Goal: Obtain resource: Download file/media

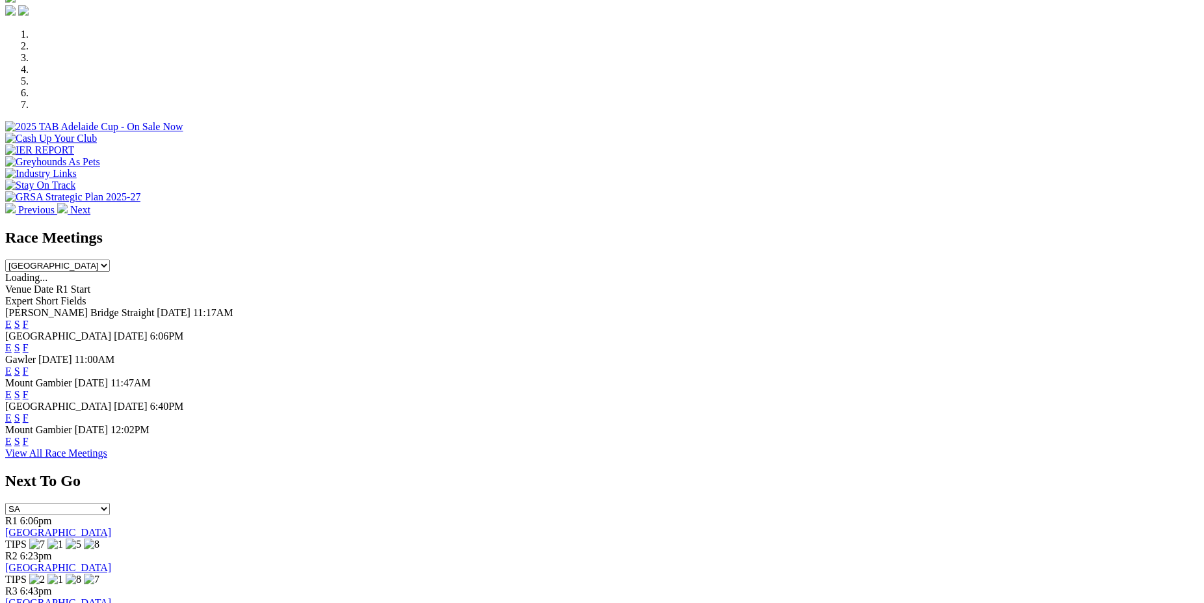
scroll to position [485, 0]
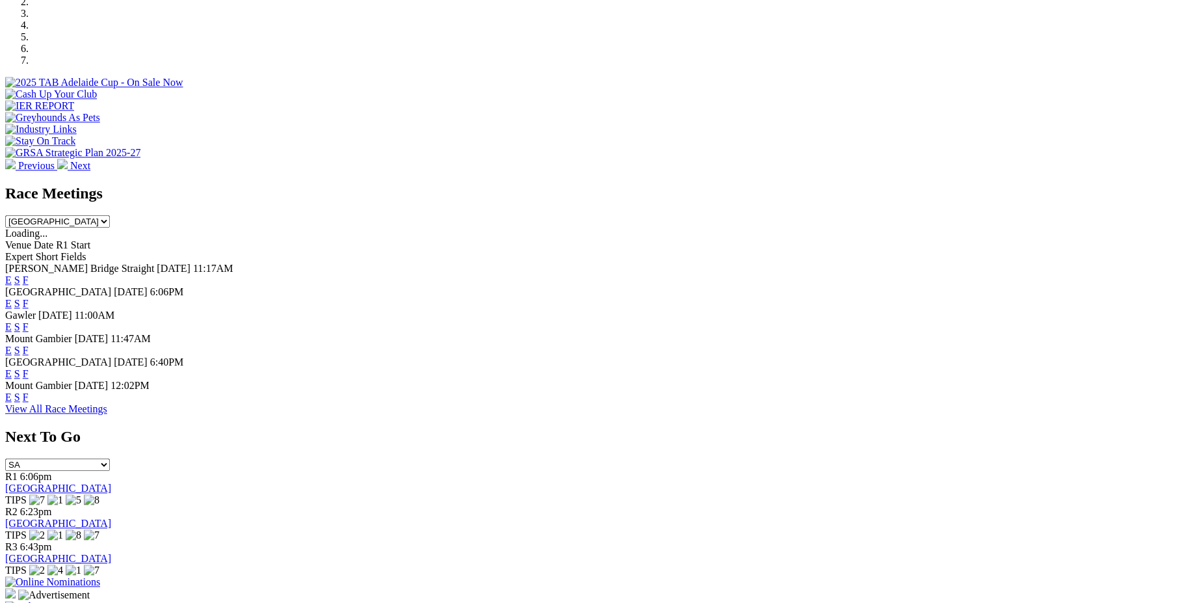
click at [29, 274] on link "F" at bounding box center [26, 279] width 6 height 11
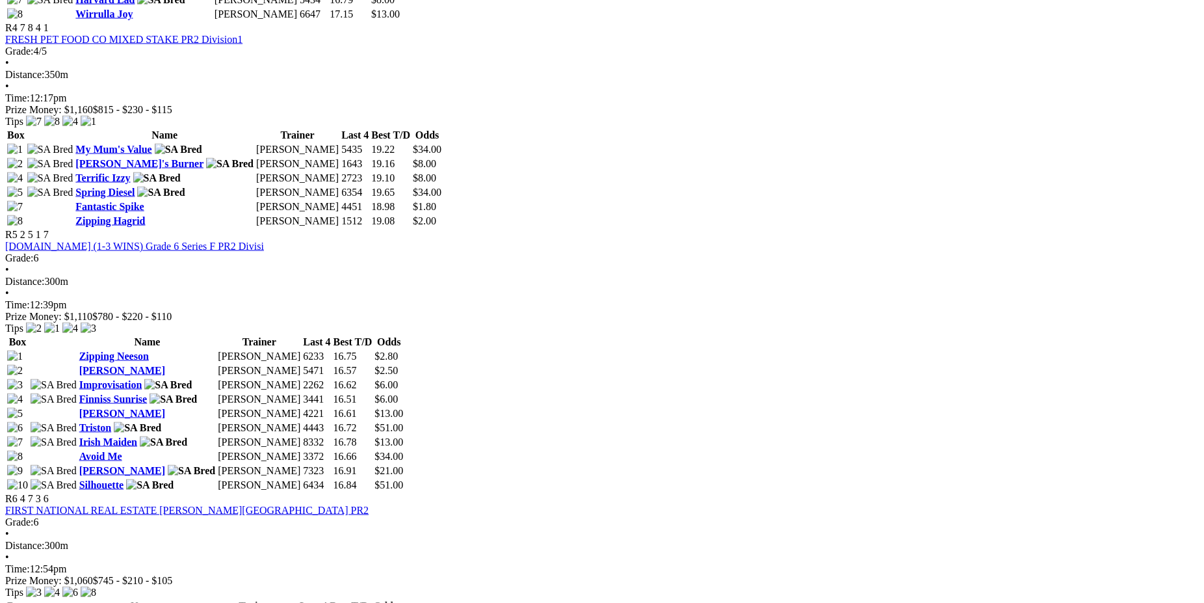
scroll to position [1301, 0]
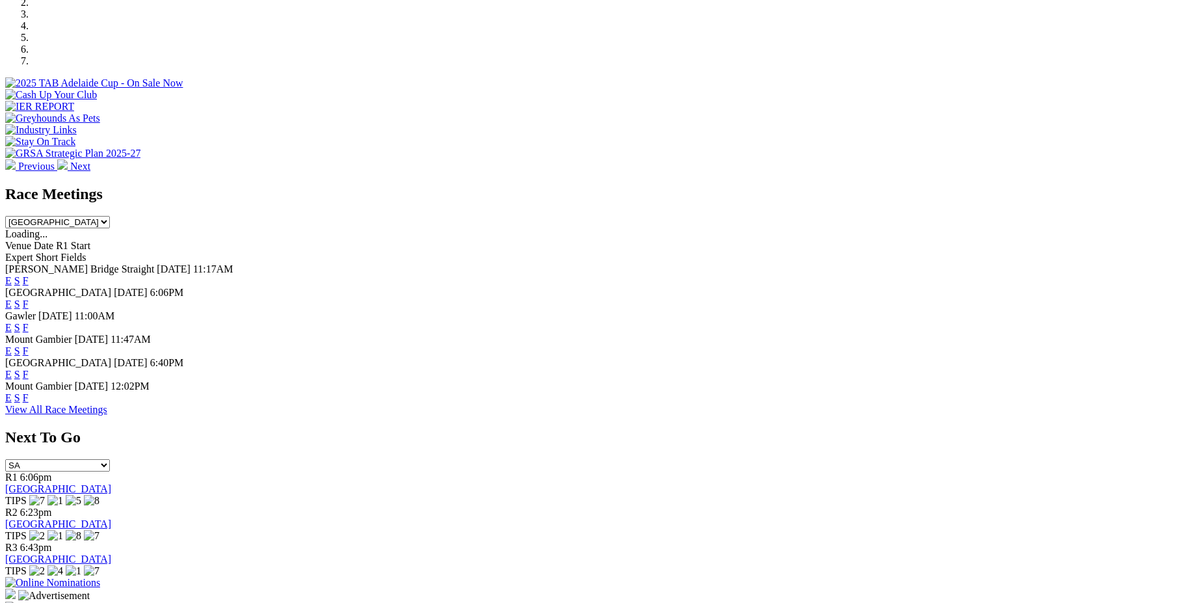
scroll to position [485, 0]
click at [29, 299] on link "F" at bounding box center [26, 304] width 6 height 11
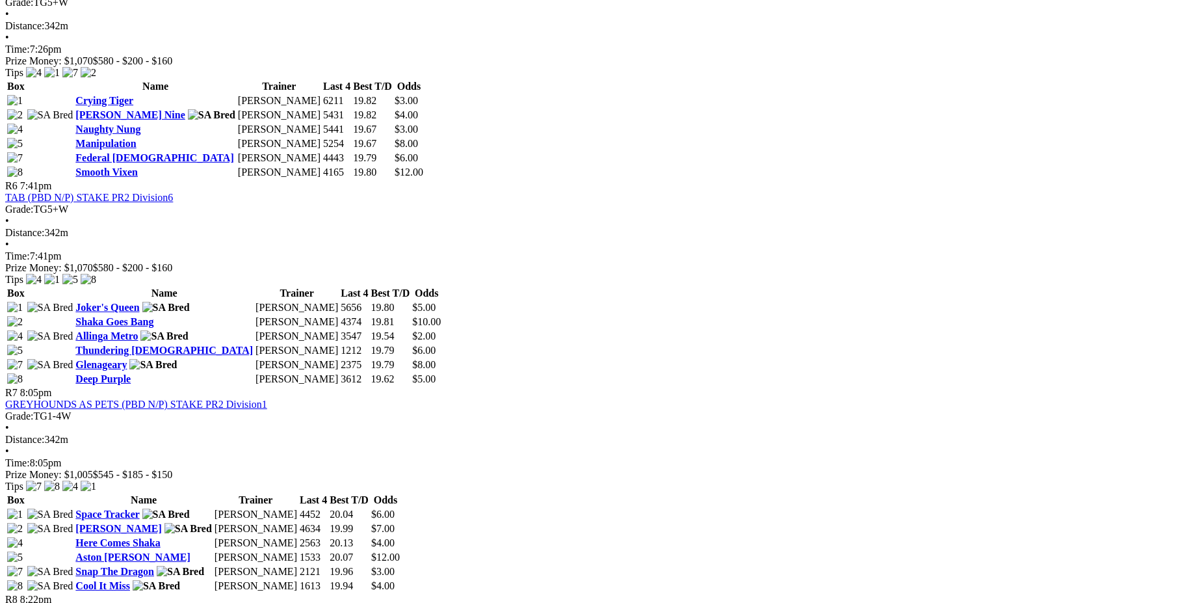
scroll to position [1584, 0]
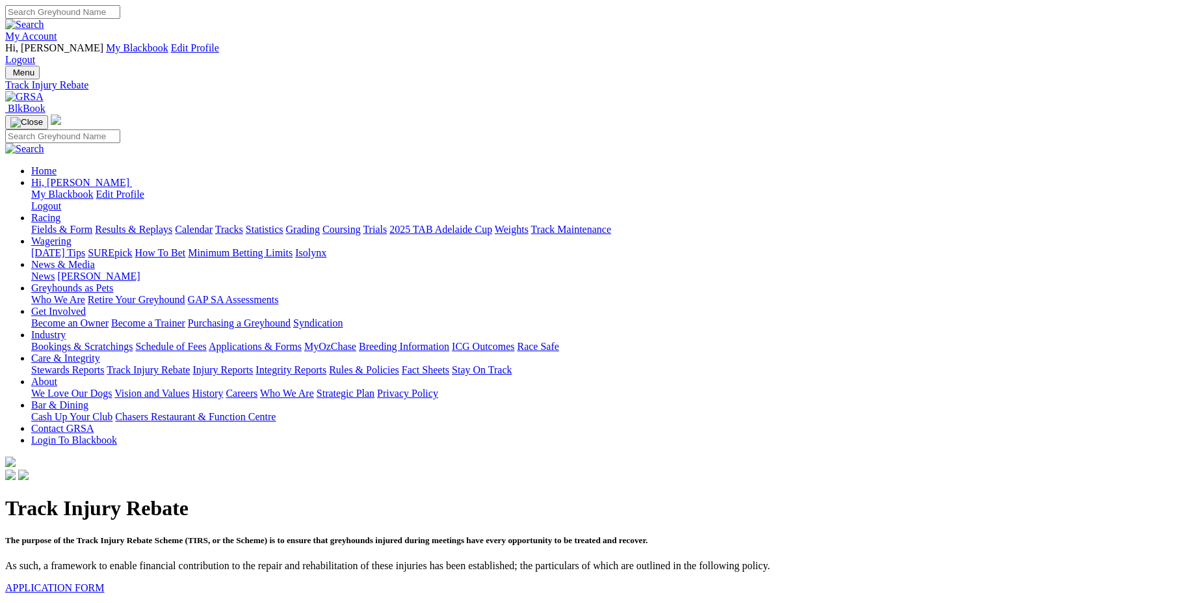
click at [107, 602] on link "DOWNLOAD POLICY" at bounding box center [55, 609] width 101 height 11
